Goal: Navigation & Orientation: Understand site structure

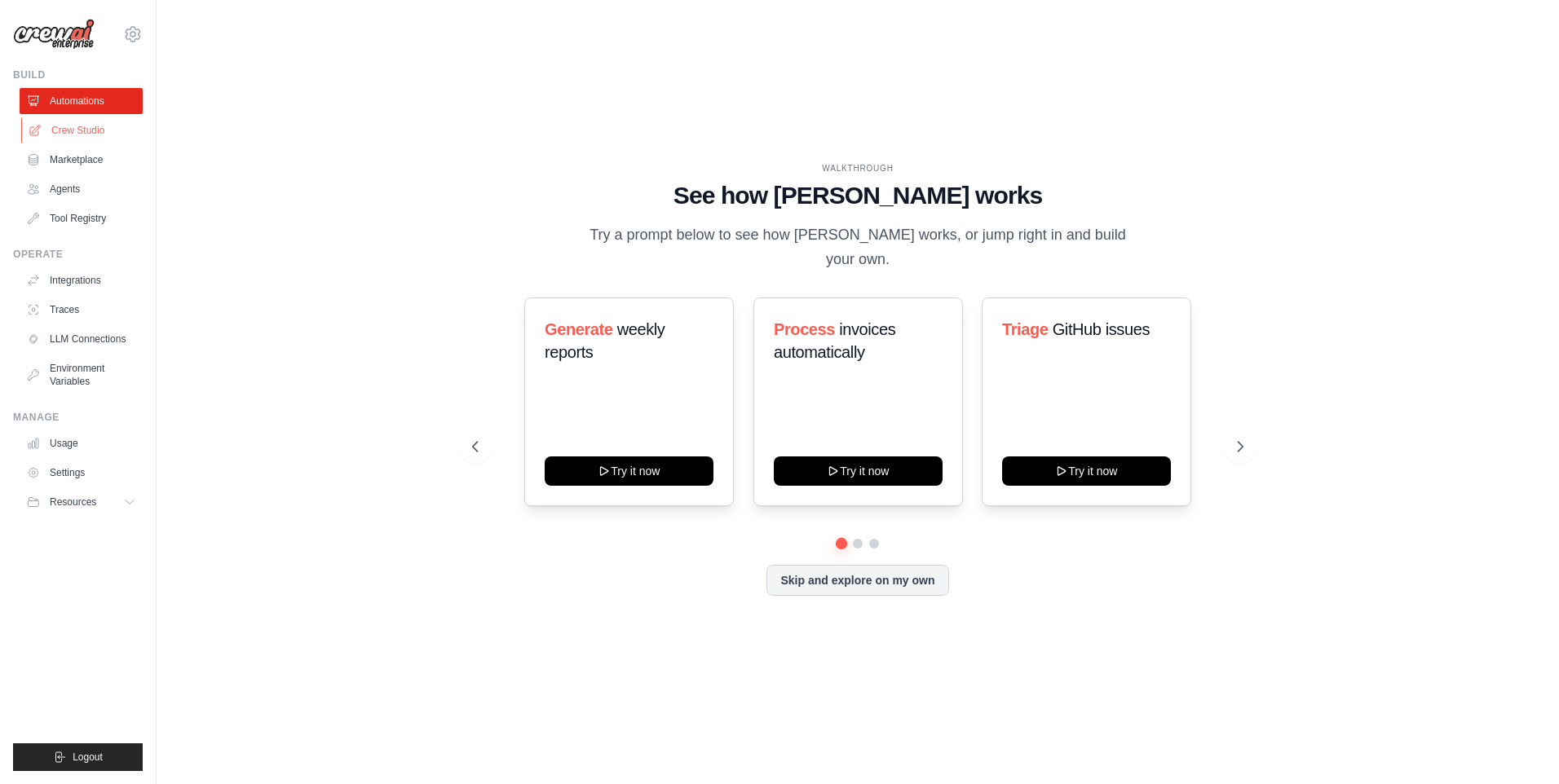
click at [86, 130] on link "Crew Studio" at bounding box center [83, 131] width 123 height 26
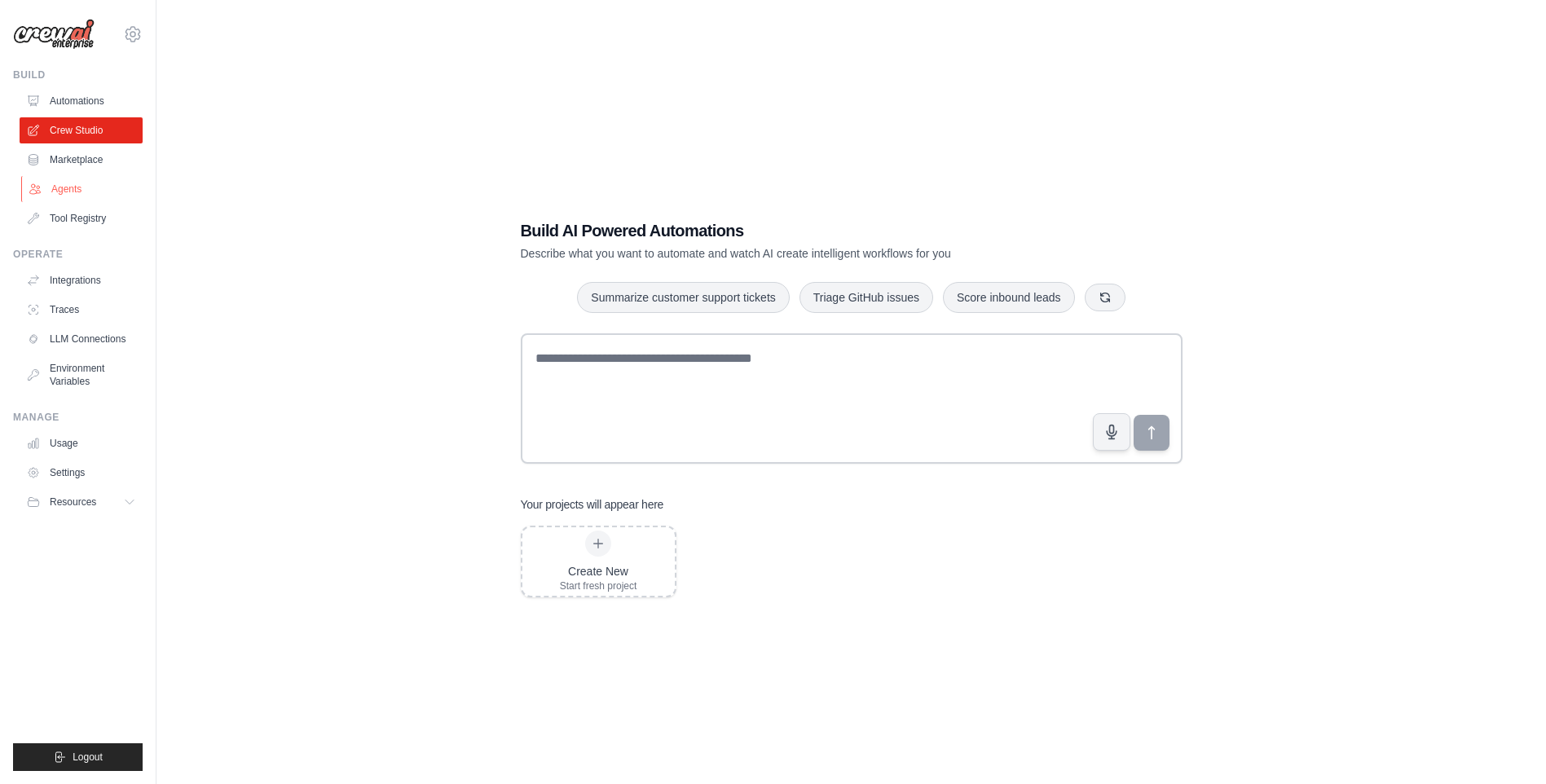
click at [69, 187] on link "Agents" at bounding box center [83, 189] width 123 height 26
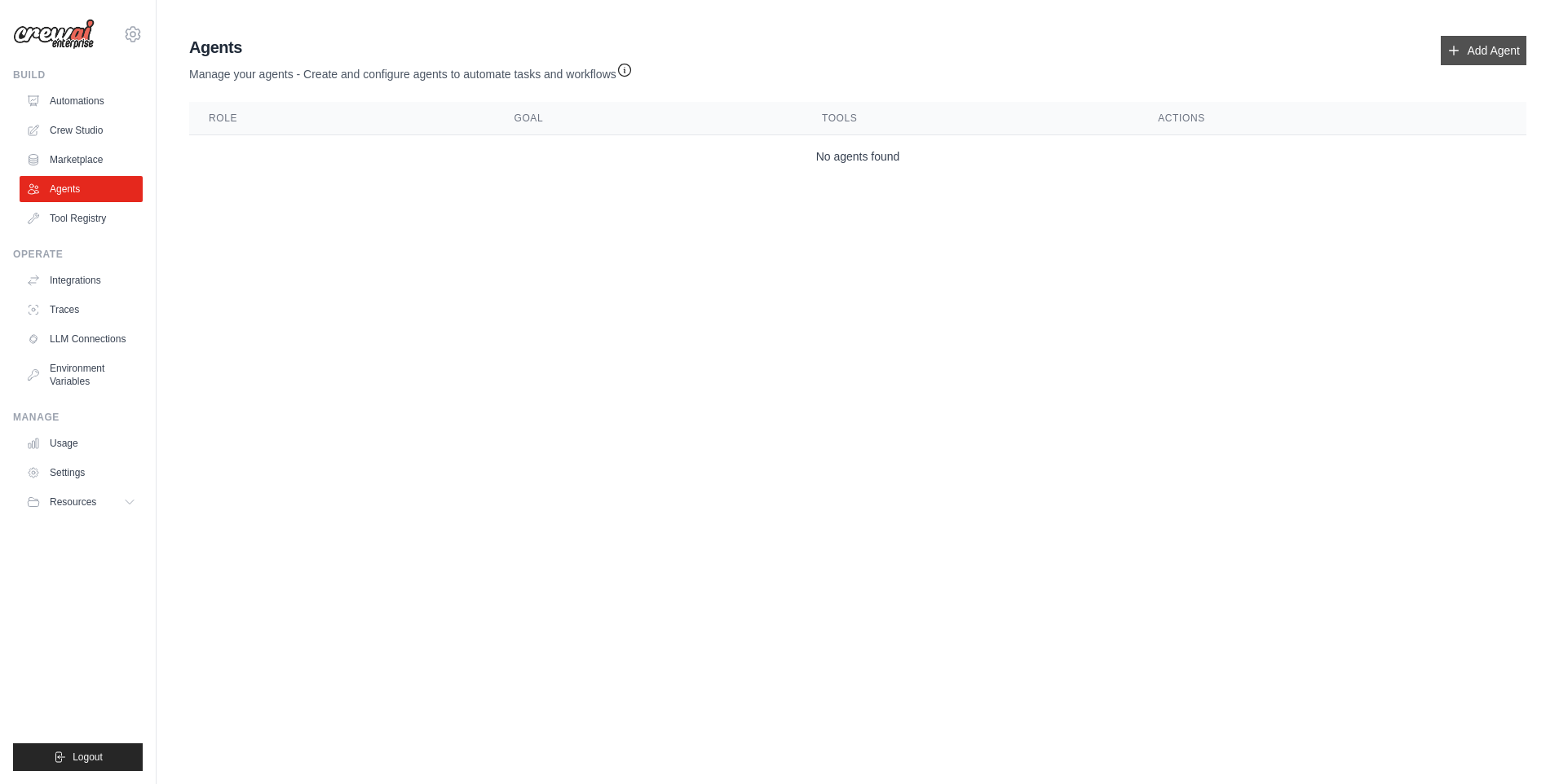
click at [1473, 48] on link "Add Agent" at bounding box center [1483, 51] width 86 height 30
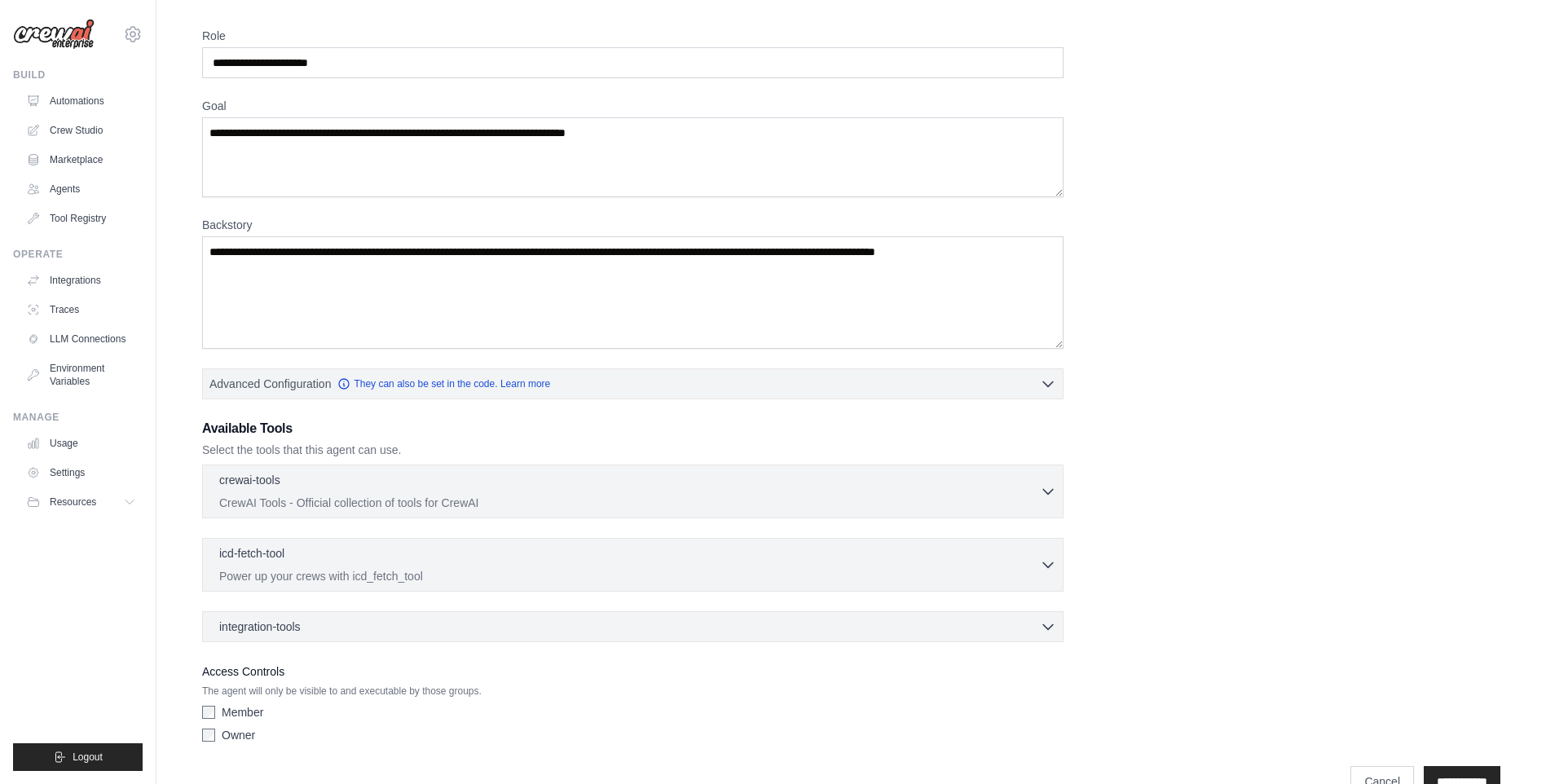
scroll to position [90, 0]
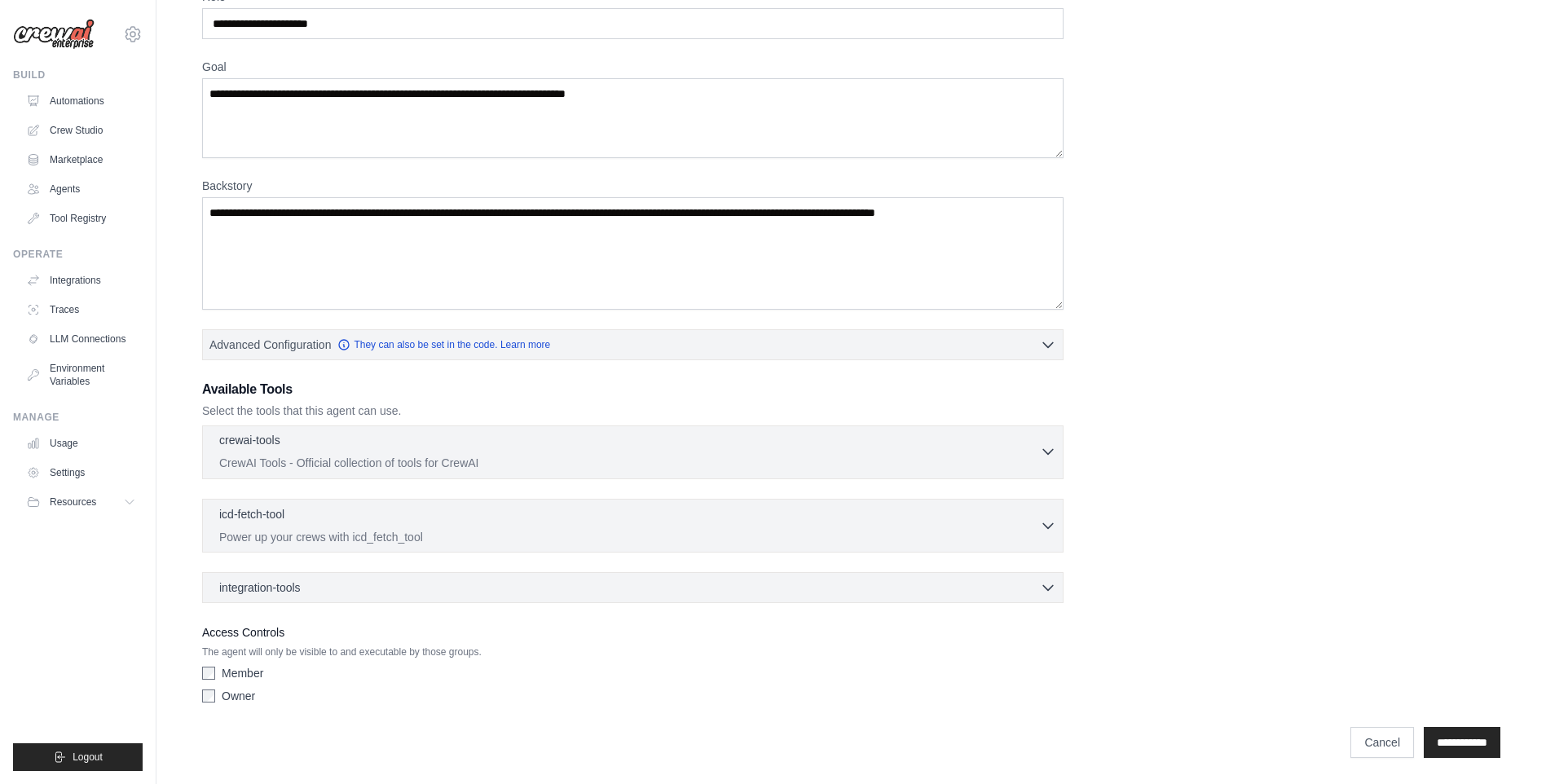
click at [1045, 445] on icon "button" at bounding box center [1048, 451] width 16 height 16
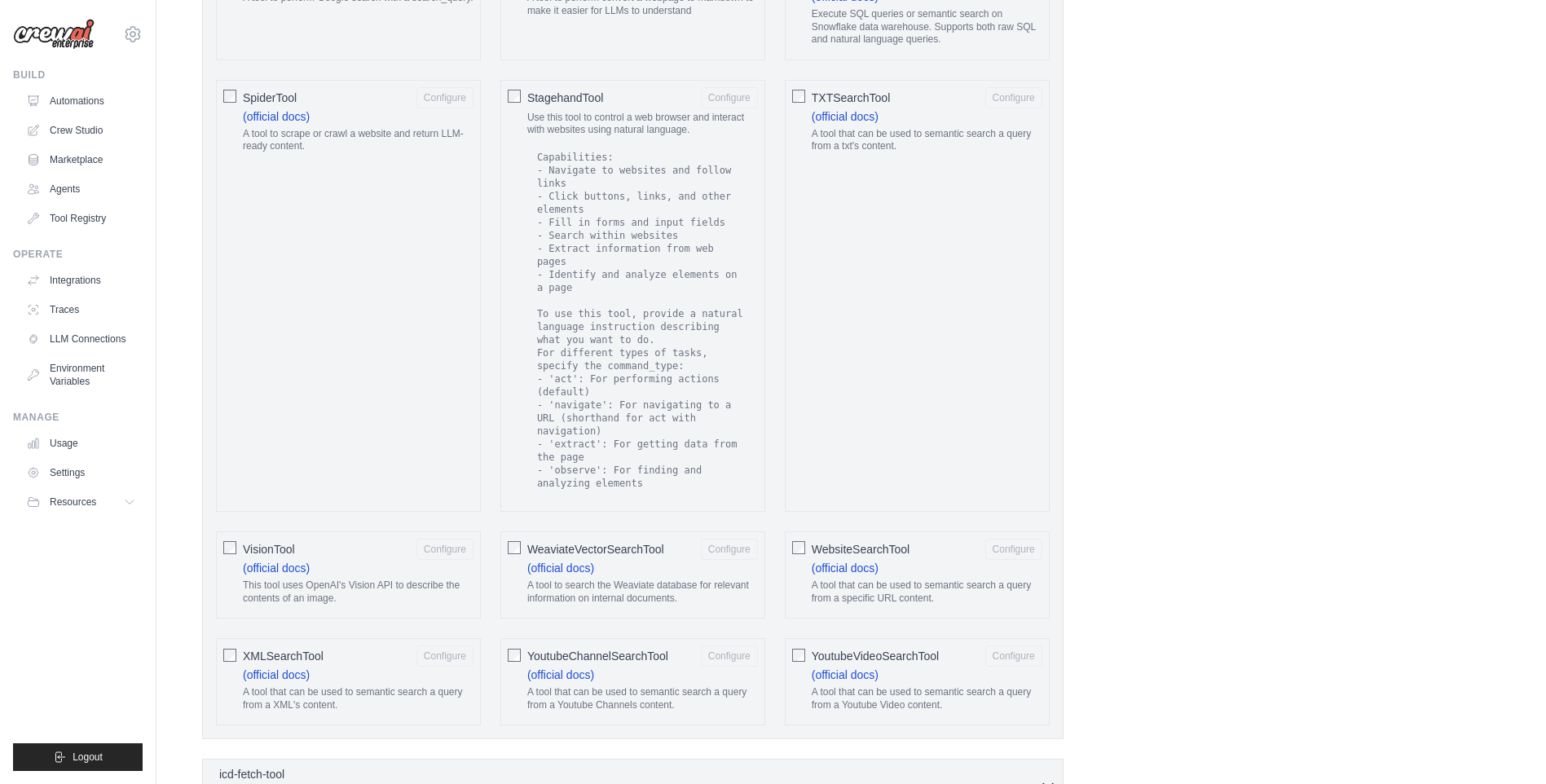
scroll to position [2838, 0]
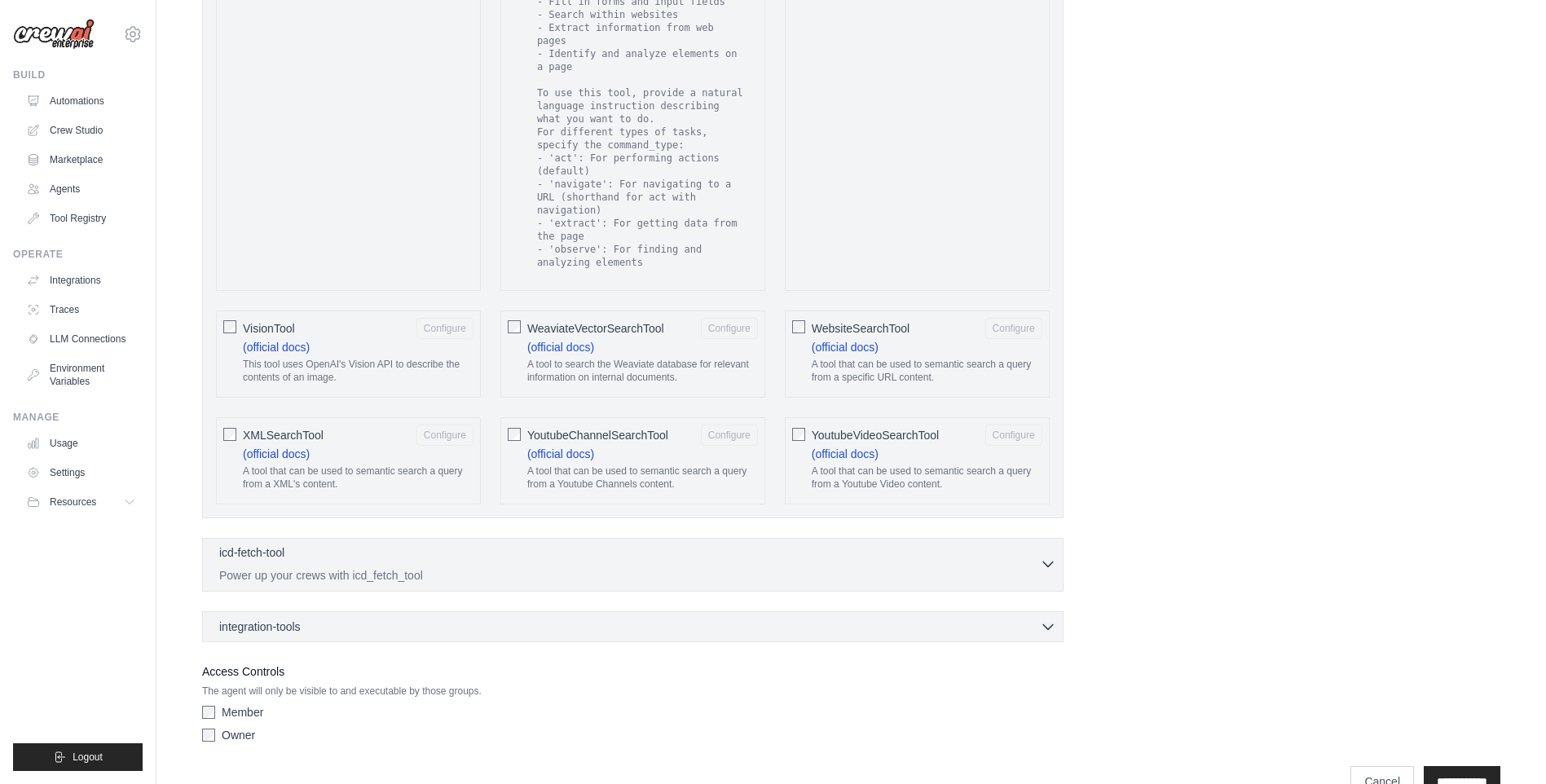
click at [827, 567] on p "Power up your crews with icd_fetch_tool" at bounding box center [630, 575] width 821 height 16
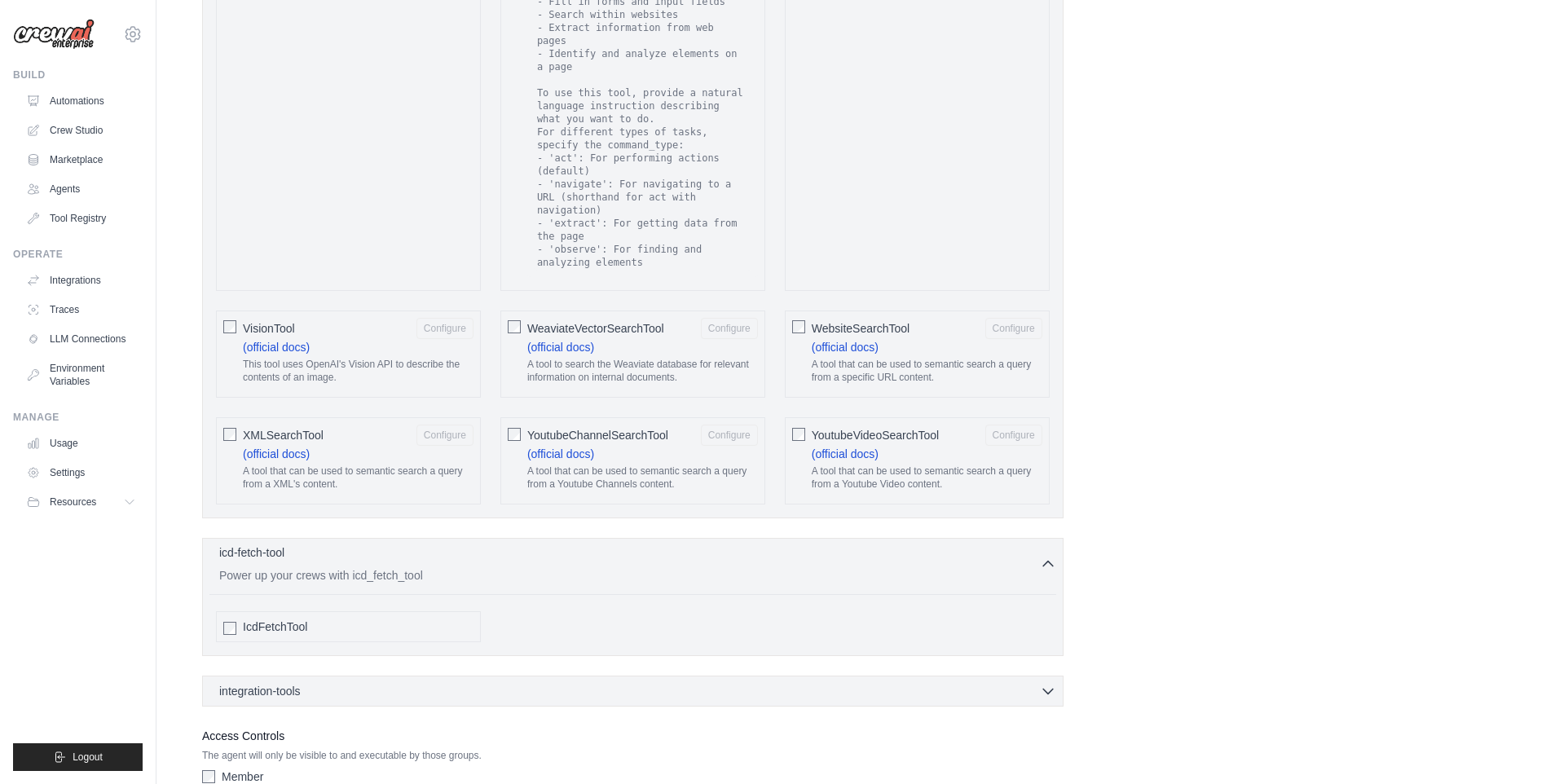
click at [827, 567] on p "Power up your crews with icd_fetch_tool" at bounding box center [630, 575] width 821 height 16
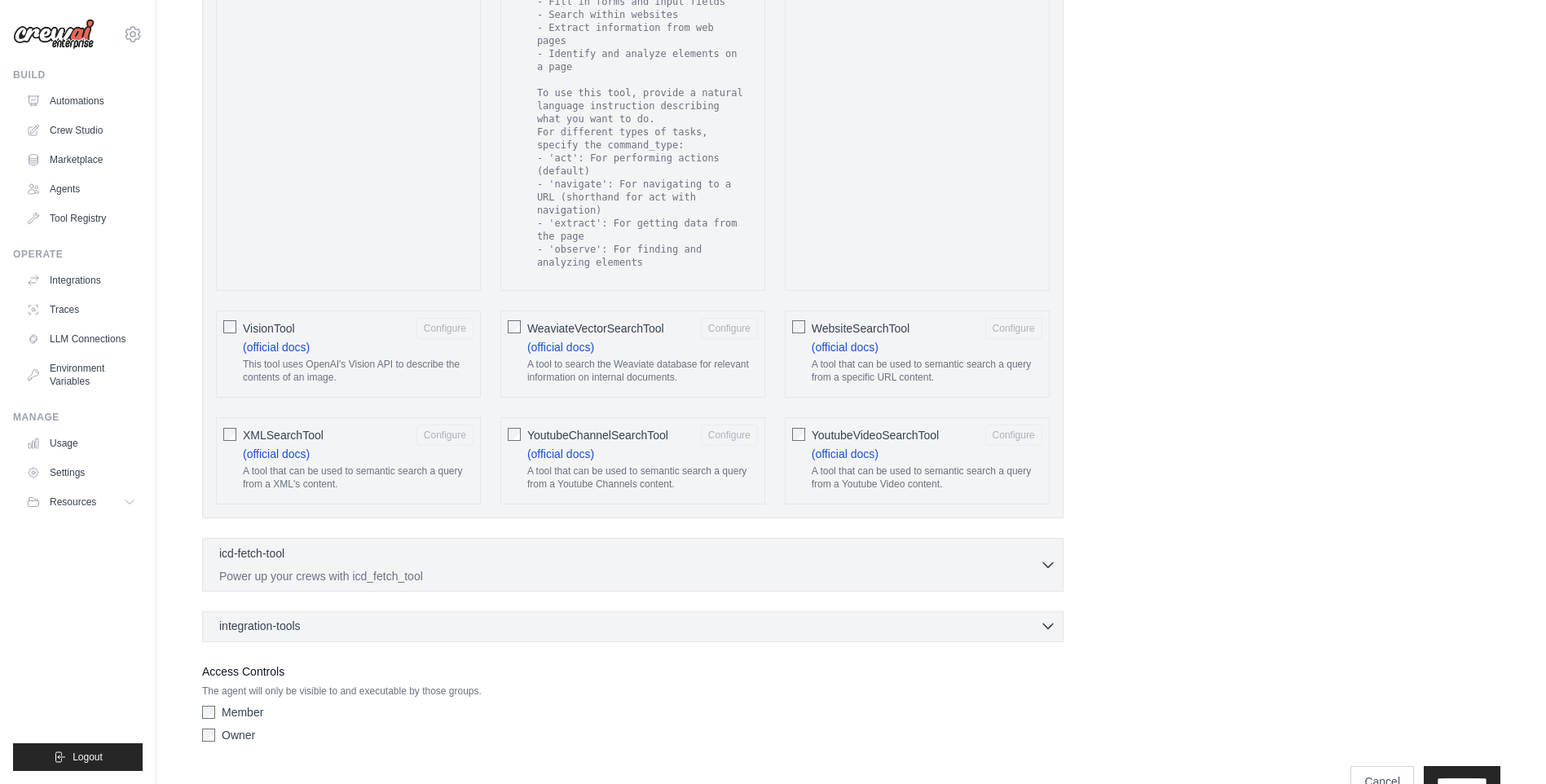
click at [832, 618] on div "integration-tools 0 selected" at bounding box center [638, 626] width 838 height 16
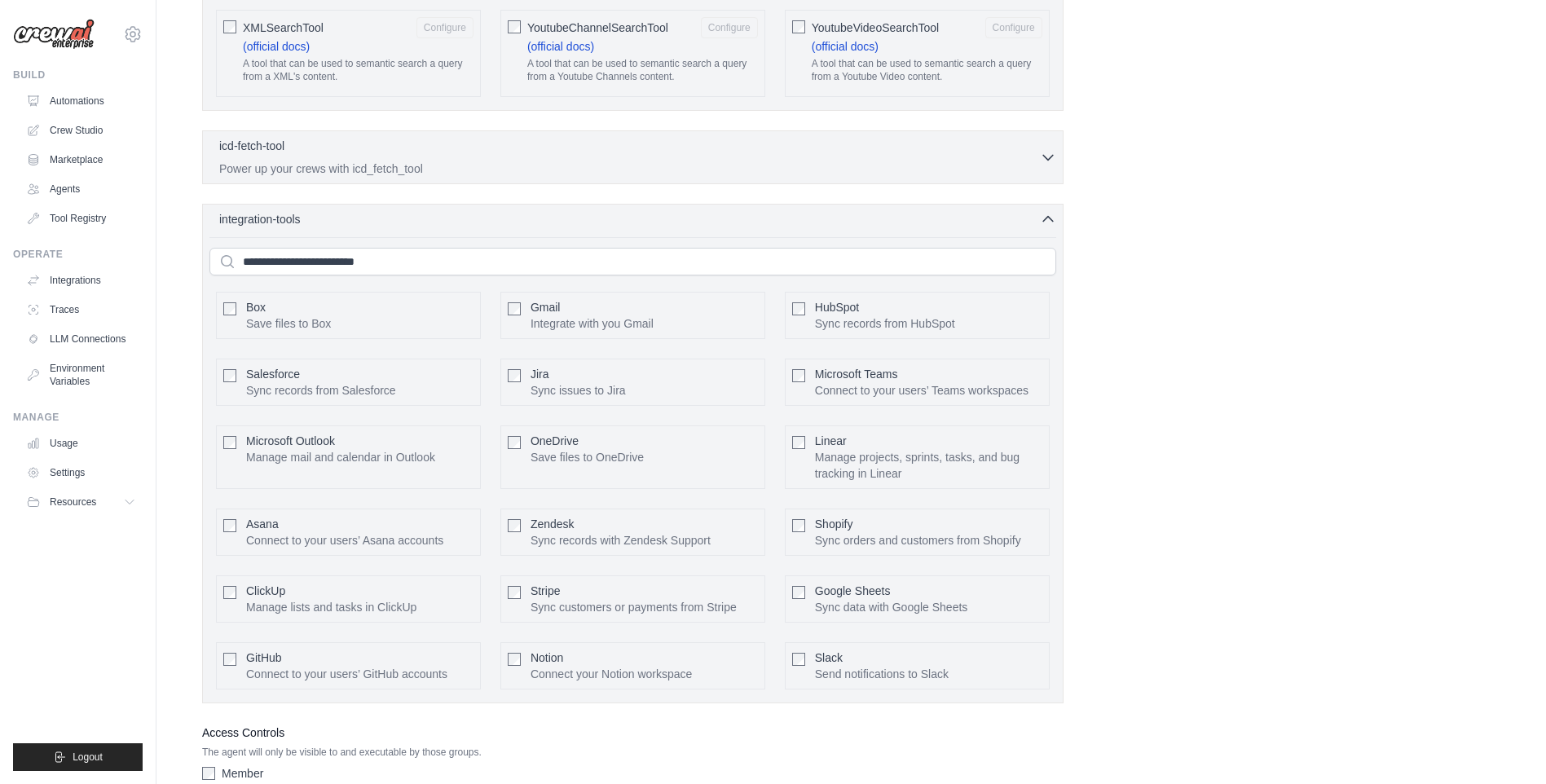
scroll to position [3306, 0]
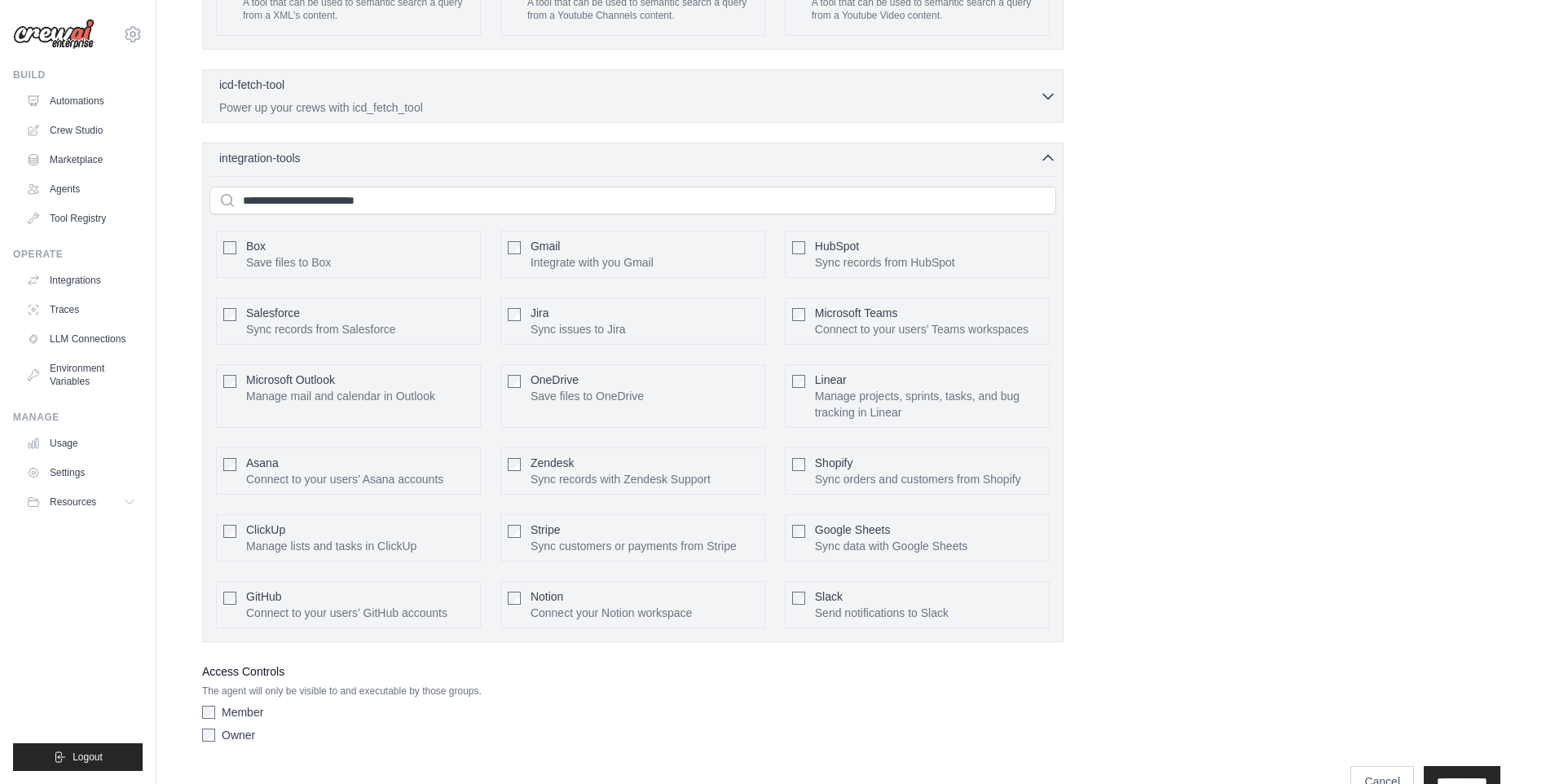
click at [454, 143] on div "integration-tools 0 selected Box Save files to Box Gmail" at bounding box center [633, 393] width 861 height 500
click at [81, 163] on link "Marketplace" at bounding box center [83, 160] width 123 height 26
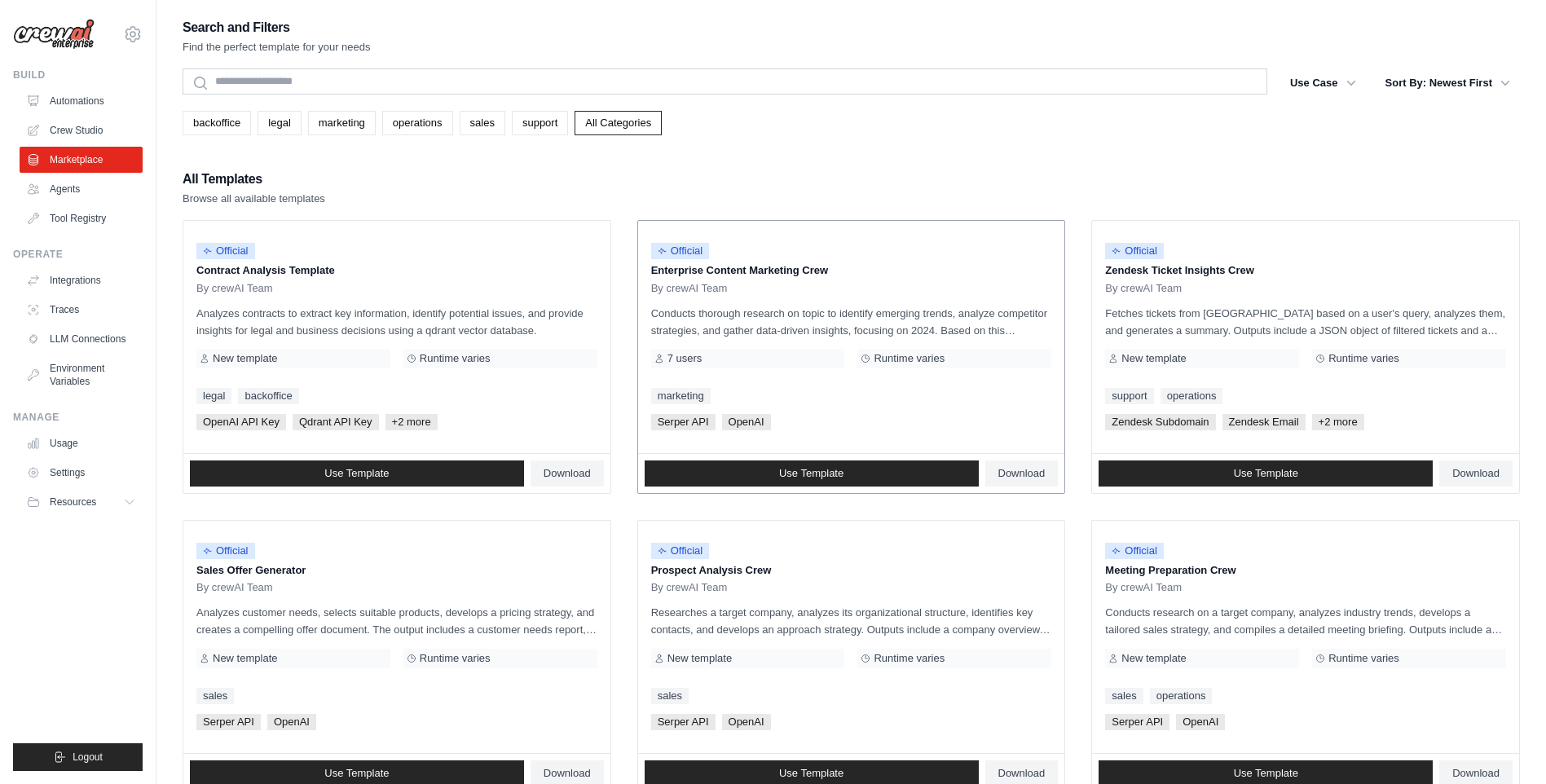
scroll to position [570, 0]
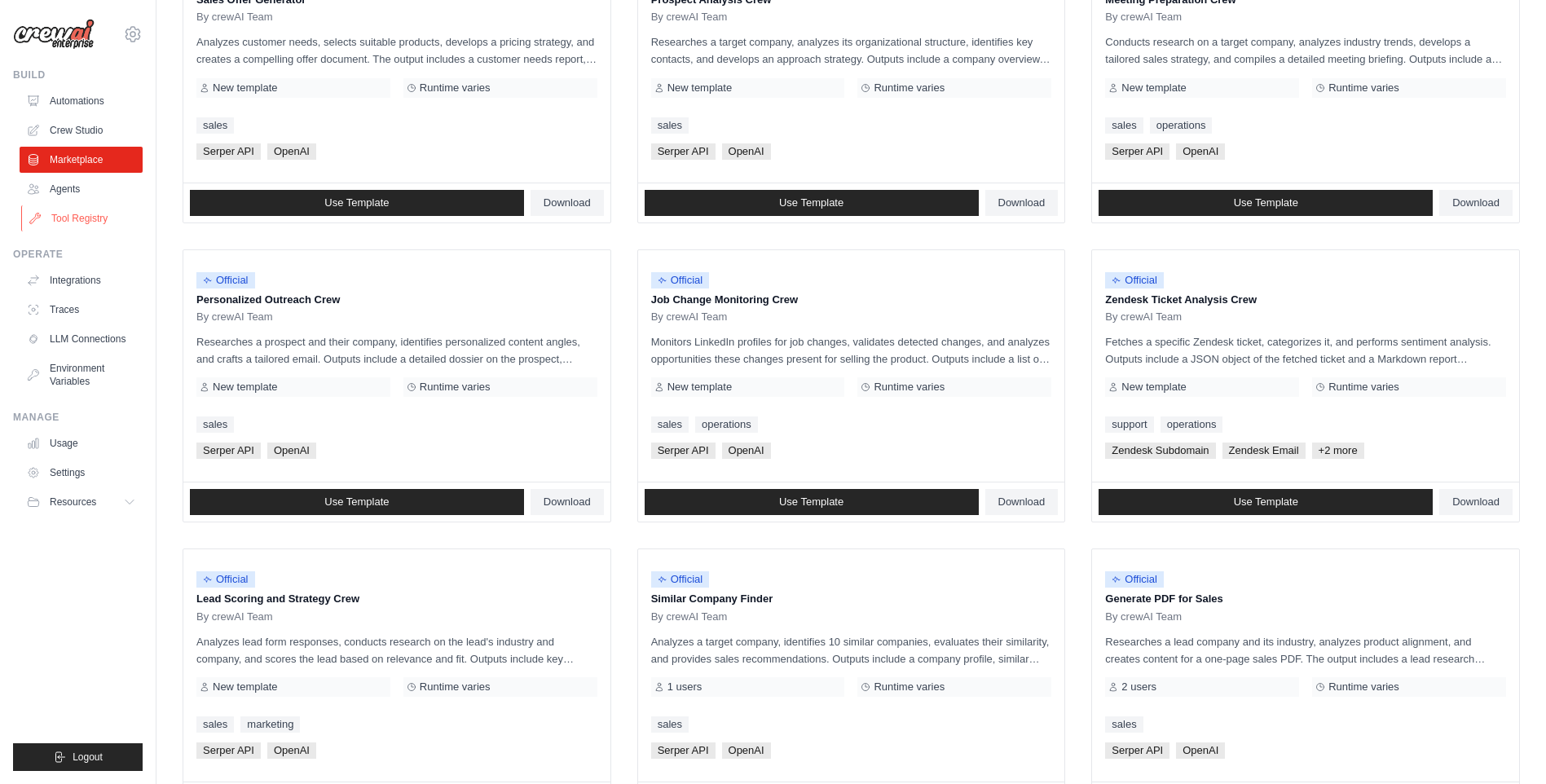
click at [65, 214] on link "Tool Registry" at bounding box center [83, 219] width 123 height 26
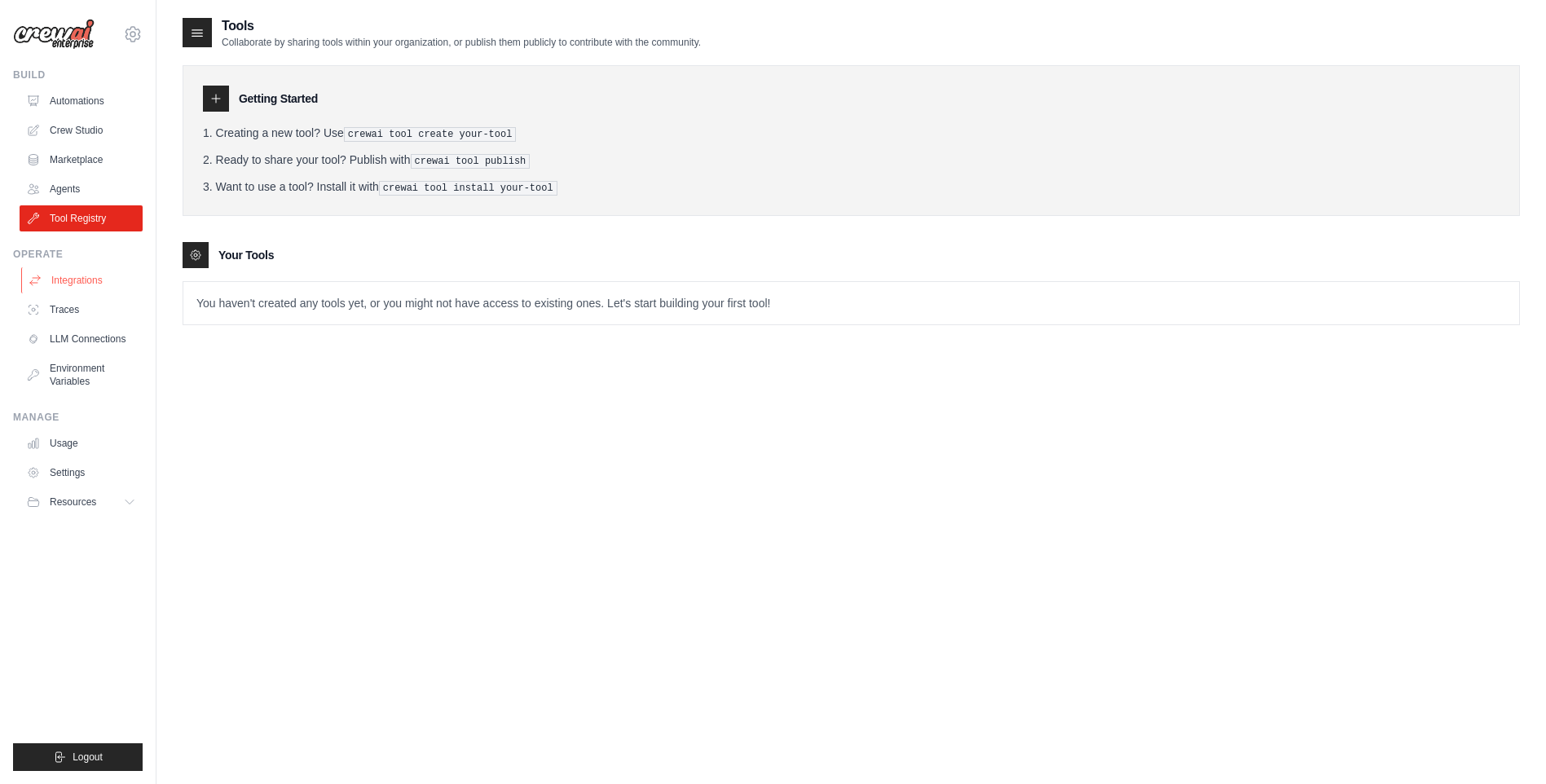
click at [60, 281] on link "Integrations" at bounding box center [83, 280] width 123 height 26
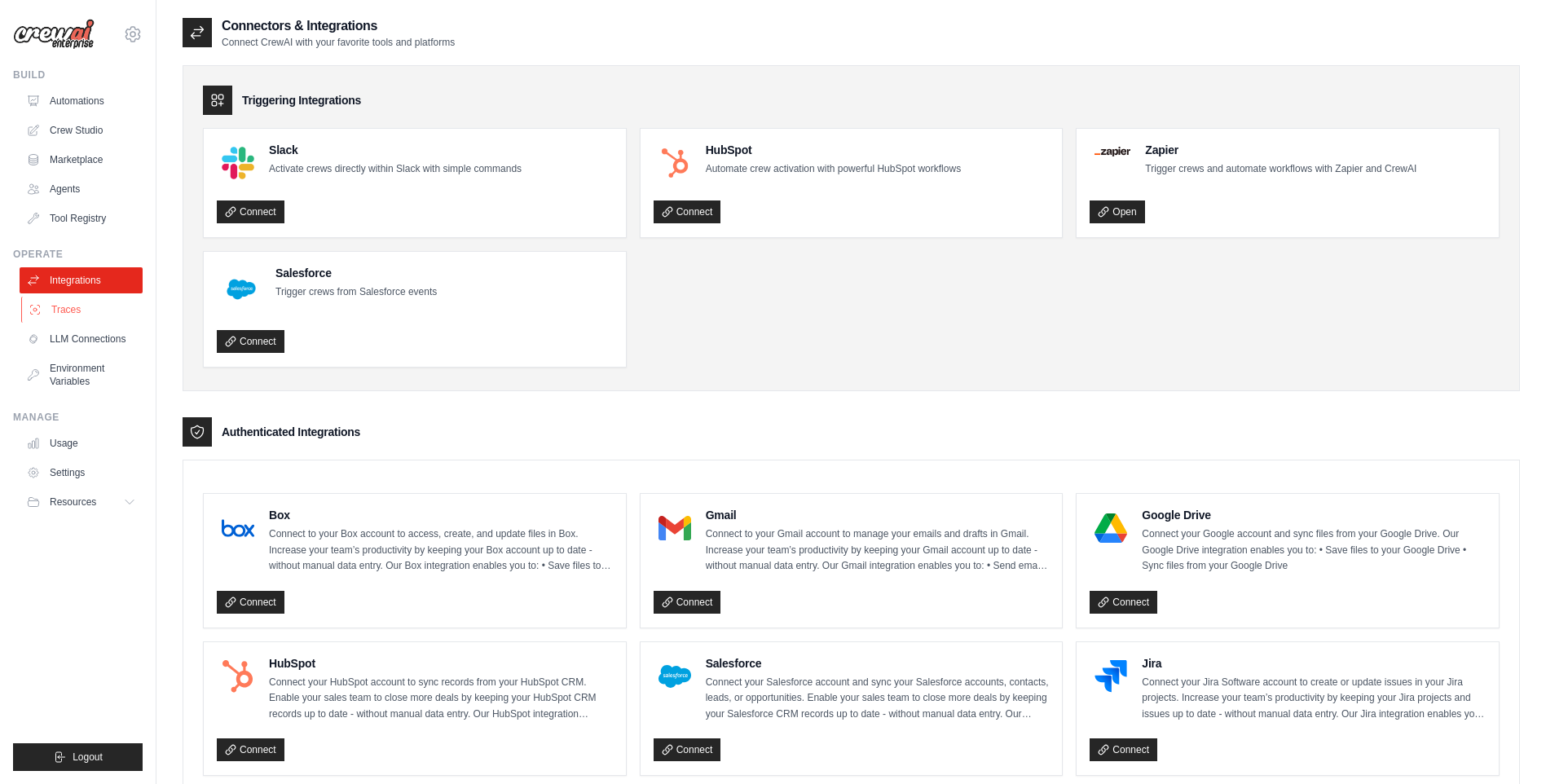
click at [65, 308] on link "Traces" at bounding box center [83, 310] width 123 height 26
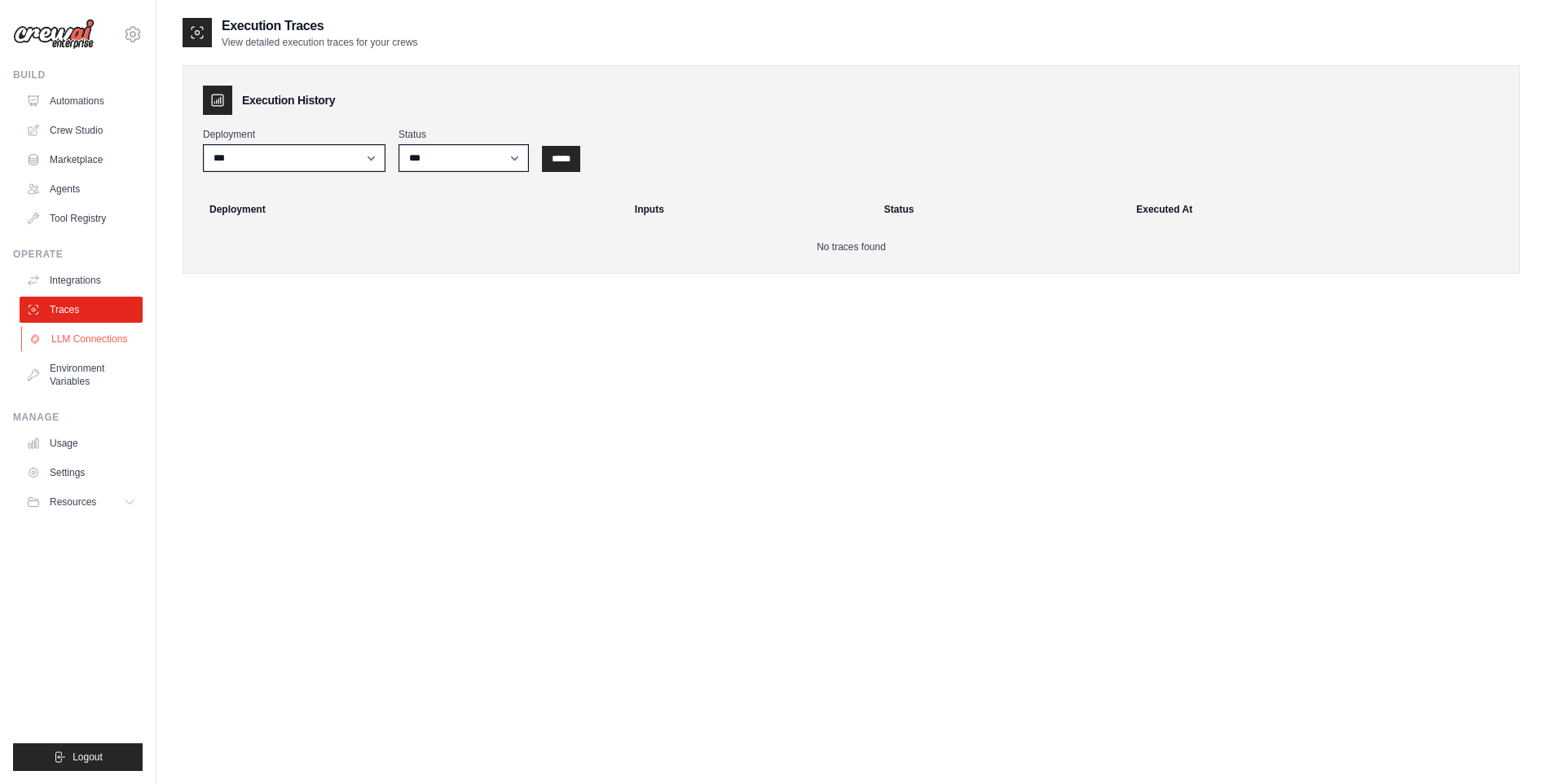
click at [68, 337] on link "LLM Connections" at bounding box center [83, 339] width 123 height 26
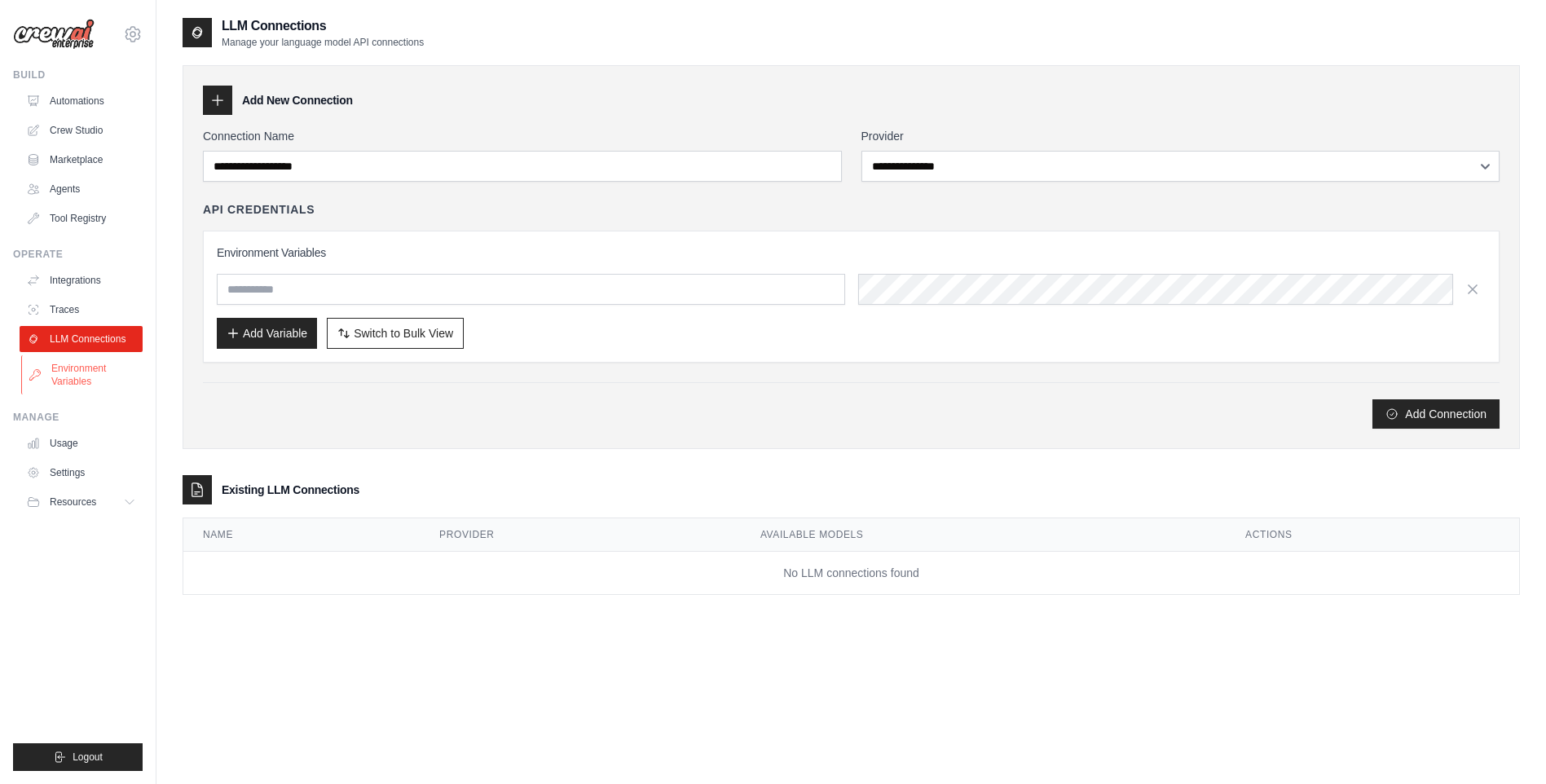
click at [62, 376] on link "Environment Variables" at bounding box center [83, 375] width 123 height 39
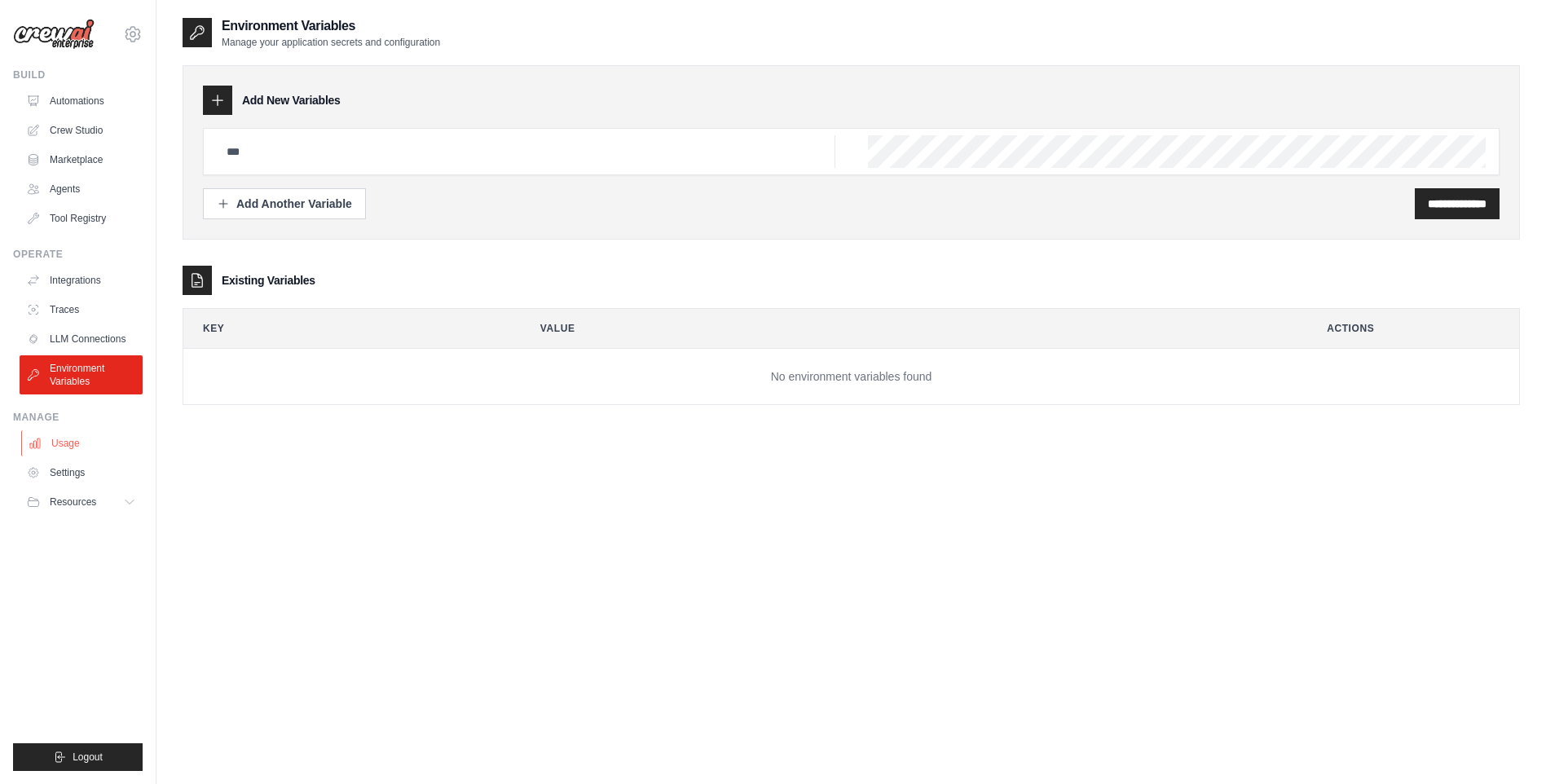
click at [56, 443] on link "Usage" at bounding box center [83, 444] width 123 height 26
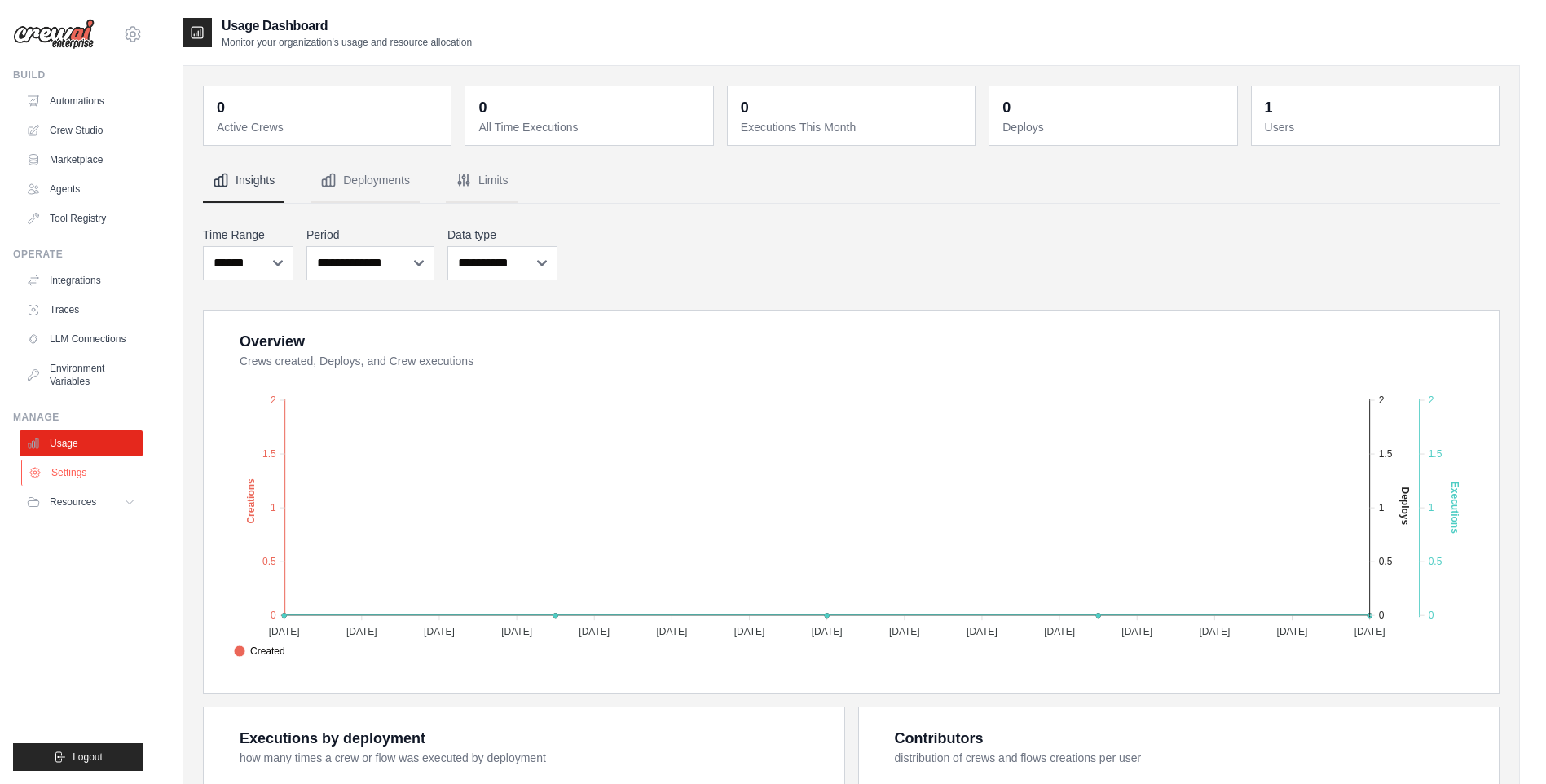
click at [84, 475] on link "Settings" at bounding box center [83, 473] width 123 height 26
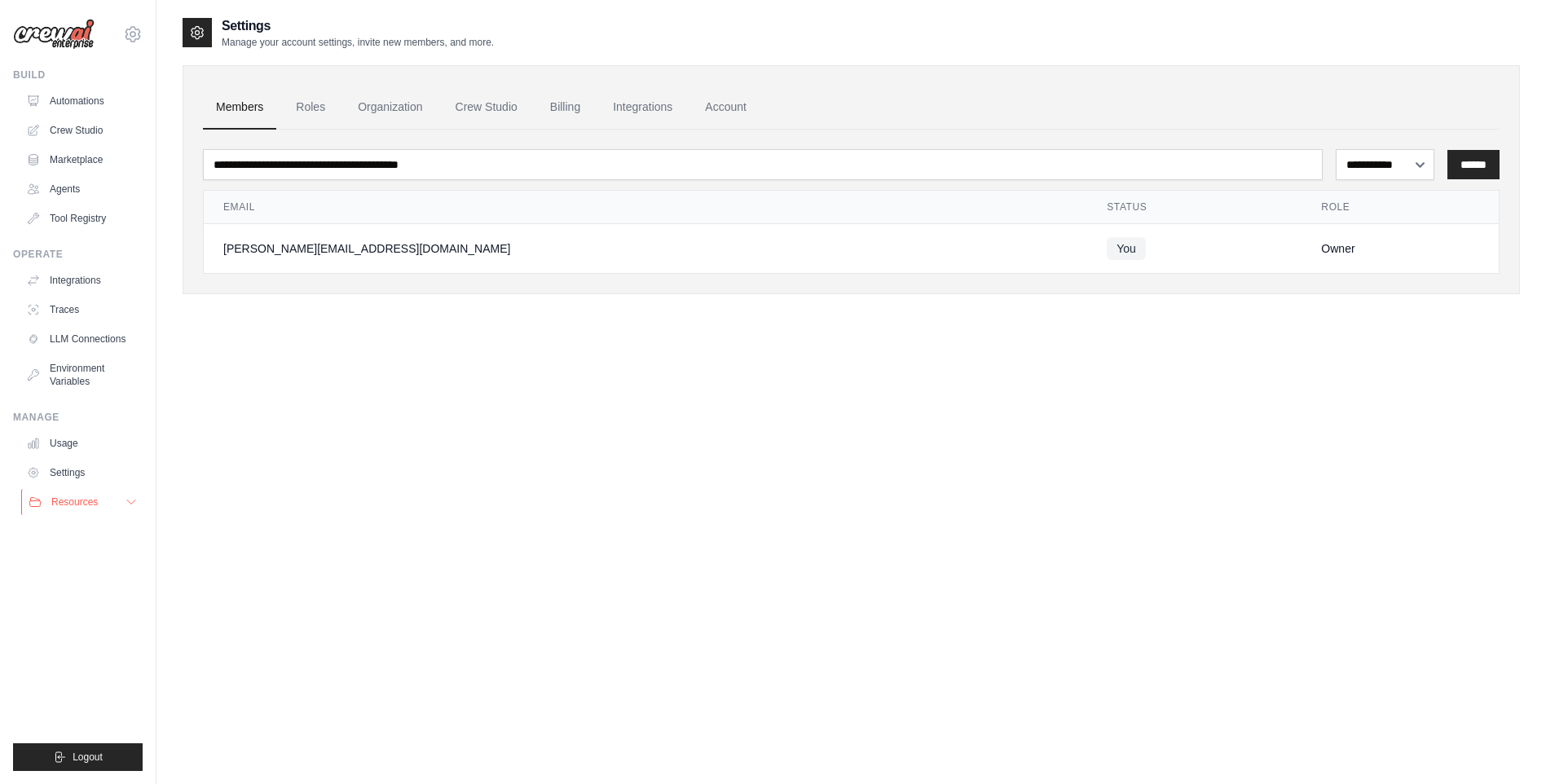
click at [72, 502] on span "Resources" at bounding box center [74, 502] width 47 height 13
click at [93, 103] on link "Automations" at bounding box center [83, 101] width 123 height 26
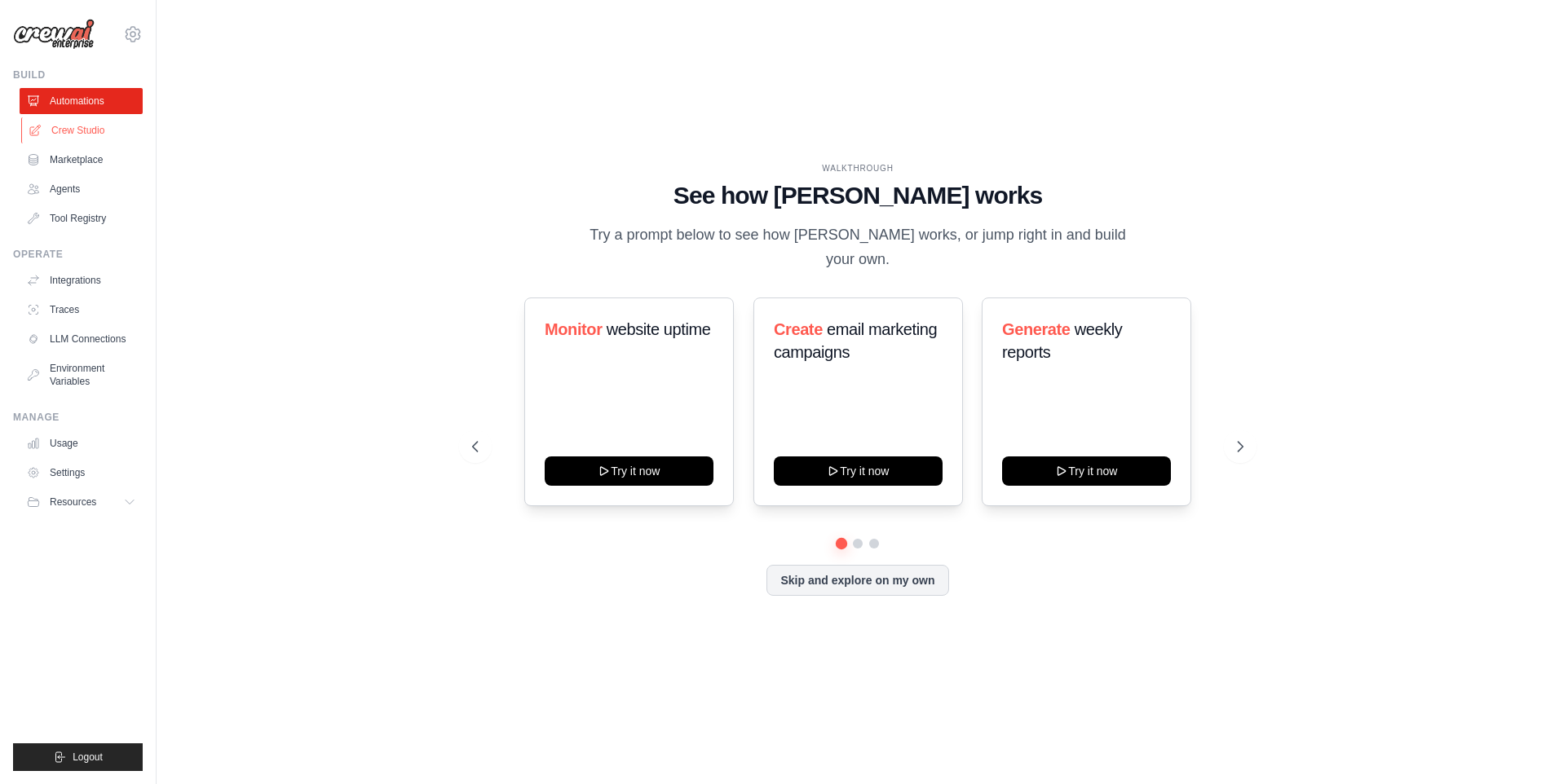
click at [95, 123] on link "Crew Studio" at bounding box center [83, 131] width 123 height 26
